Goal: Navigation & Orientation: Find specific page/section

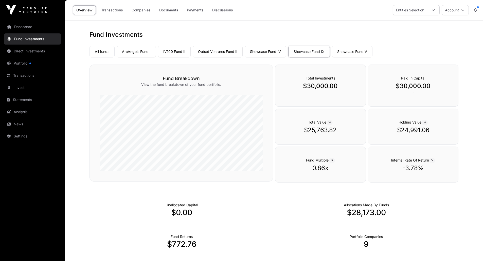
click at [143, 10] on link "Companies" at bounding box center [141, 10] width 26 height 10
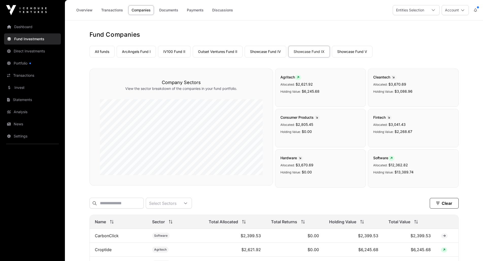
click at [143, 54] on link "ArcAngels Fund I" at bounding box center [136, 52] width 39 height 12
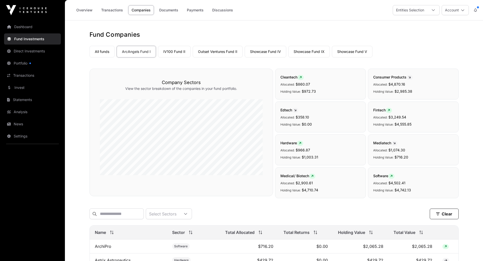
click at [181, 53] on link "IV100 Fund II" at bounding box center [174, 52] width 33 height 12
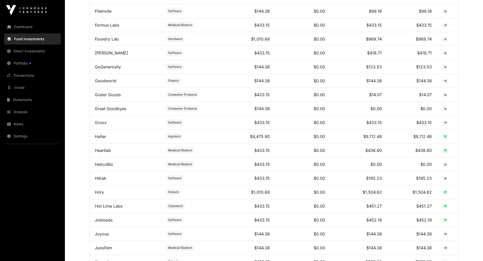
scroll to position [665, 0]
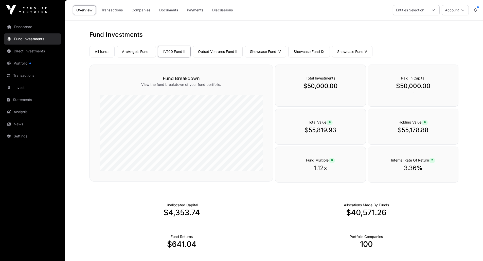
click at [140, 55] on link "ArcAngels Fund I" at bounding box center [136, 52] width 39 height 12
click at [209, 54] on link "Outset Ventures Fund II" at bounding box center [218, 52] width 50 height 12
click at [263, 52] on link "Showcase Fund IV" at bounding box center [266, 52] width 42 height 12
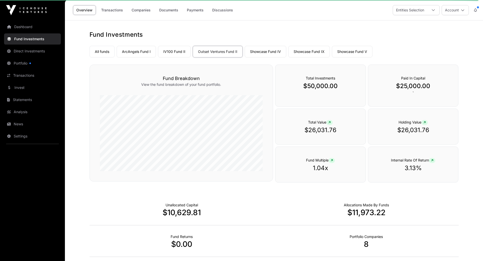
click at [275, 52] on link "Showcase Fund IV" at bounding box center [266, 52] width 42 height 12
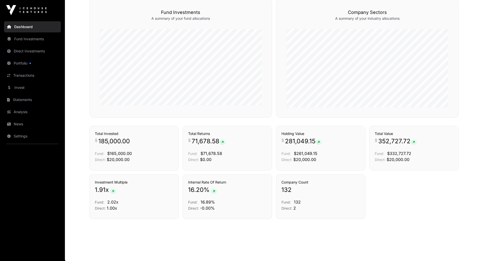
scroll to position [307, 0]
click at [42, 51] on link "Direct Investments" at bounding box center [32, 51] width 57 height 11
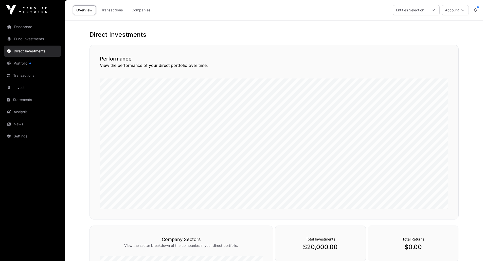
click at [142, 11] on link "Companies" at bounding box center [141, 10] width 26 height 10
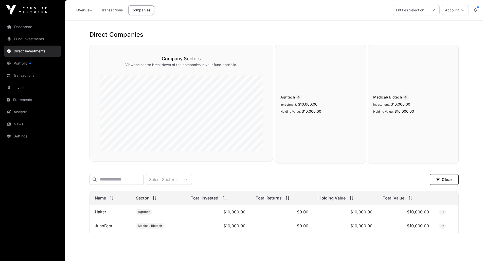
click at [30, 37] on link "Fund Investments" at bounding box center [32, 38] width 57 height 11
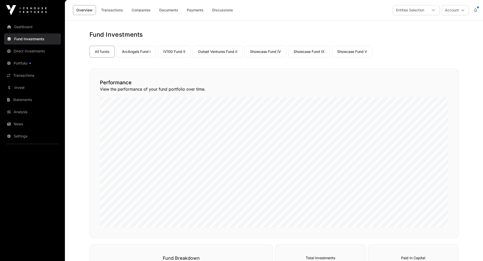
click at [180, 51] on link "IV100 Fund II" at bounding box center [174, 52] width 33 height 12
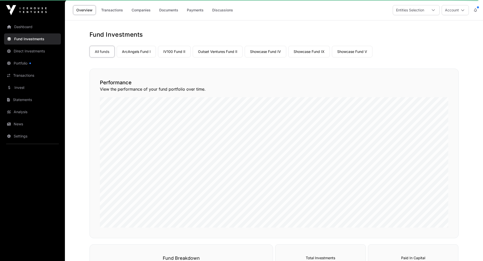
click at [177, 50] on link "IV100 Fund II" at bounding box center [174, 52] width 33 height 12
